Goal: Check status: Check status

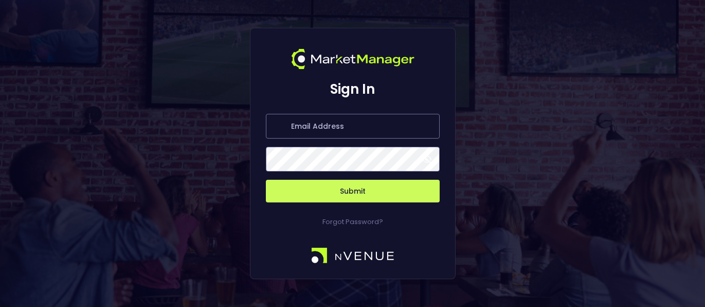
type input "[PERSON_NAME][EMAIL_ADDRESS][DOMAIN_NAME]"
click at [326, 191] on button "Submit" at bounding box center [353, 190] width 174 height 23
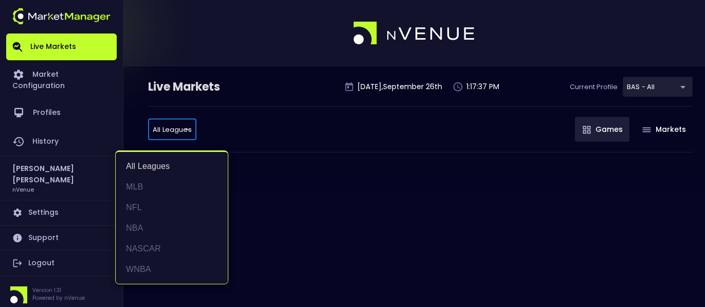
click at [194, 128] on body "Live Markets Market Configuration Profiles History [PERSON_NAME] nVenue Setting…" at bounding box center [352, 153] width 705 height 307
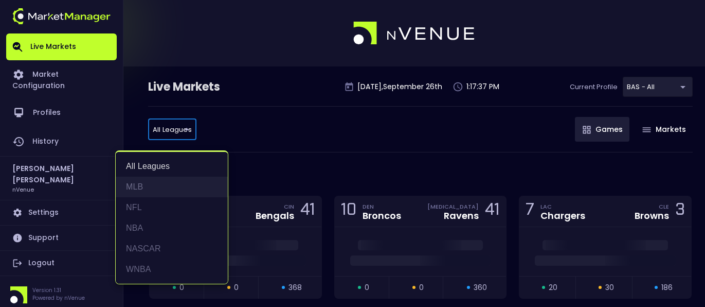
click at [171, 188] on li "MLB" at bounding box center [172, 186] width 112 height 21
type input "MLB"
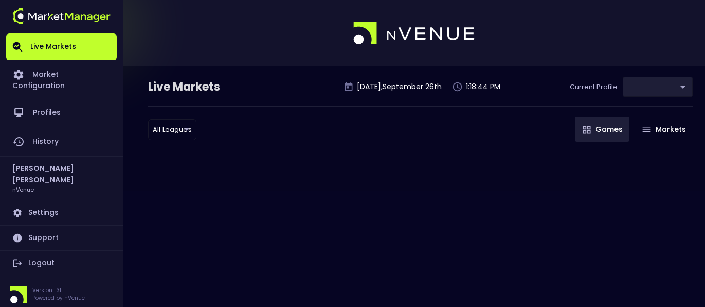
type input "0d810fa5-e353-4d9c-b11d-31f095cae871"
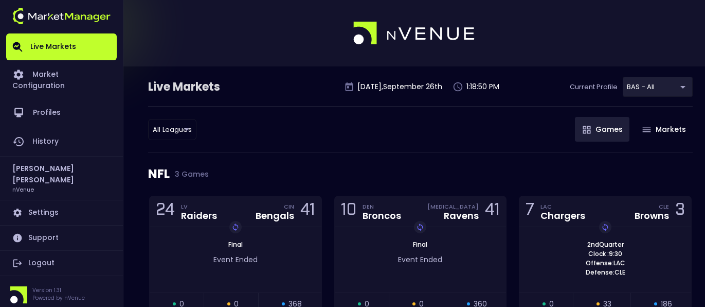
click at [181, 168] on div "NFL 3 Games" at bounding box center [420, 173] width 545 height 43
click at [182, 174] on span "3 Games" at bounding box center [189, 174] width 39 height 8
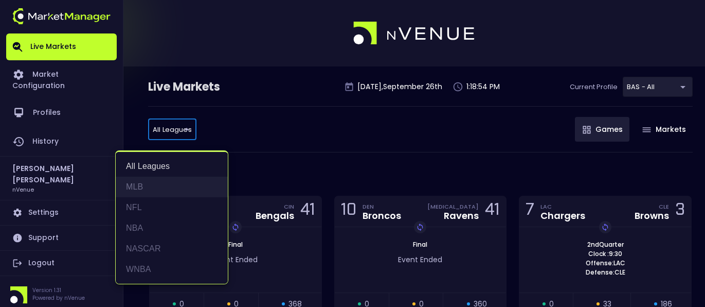
click at [153, 187] on li "MLB" at bounding box center [172, 186] width 112 height 21
type input "MLB"
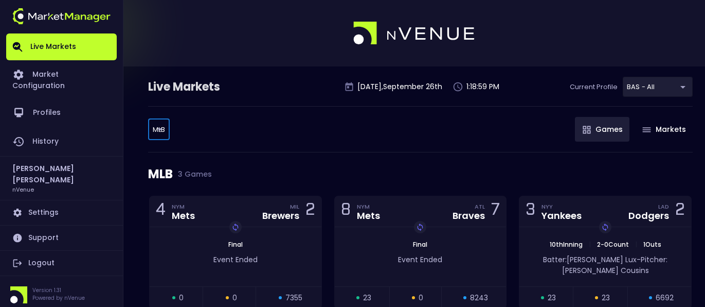
scroll to position [54, 0]
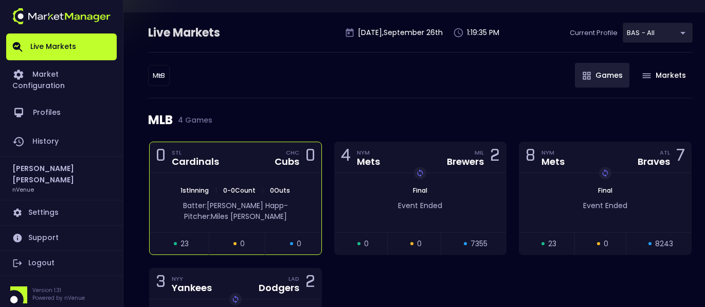
click at [256, 156] on div "0 STL Cardinals CHC Cubs 0" at bounding box center [236, 157] width 172 height 31
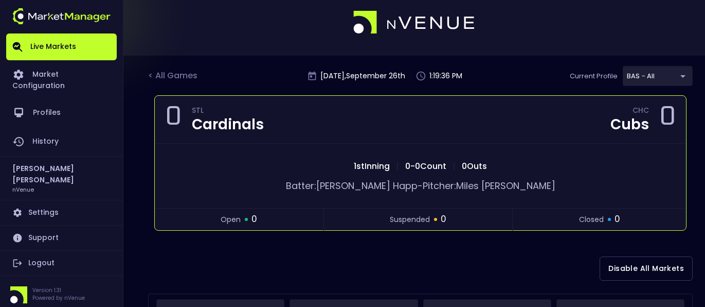
scroll to position [0, 0]
